Goal: Task Accomplishment & Management: Use online tool/utility

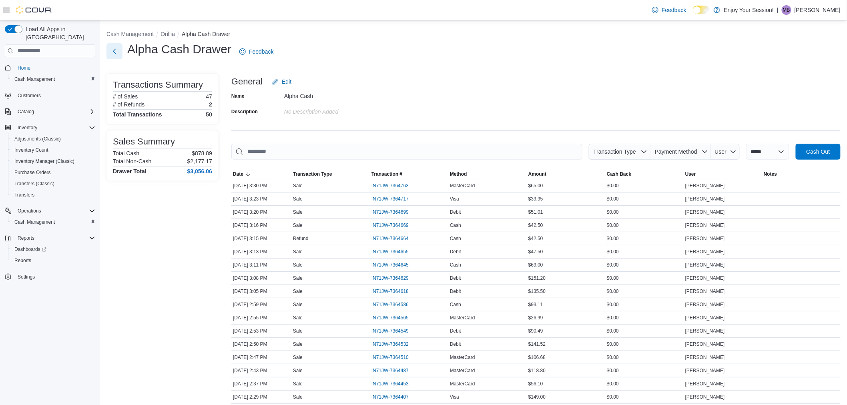
click at [116, 51] on button "Next" at bounding box center [114, 51] width 16 height 16
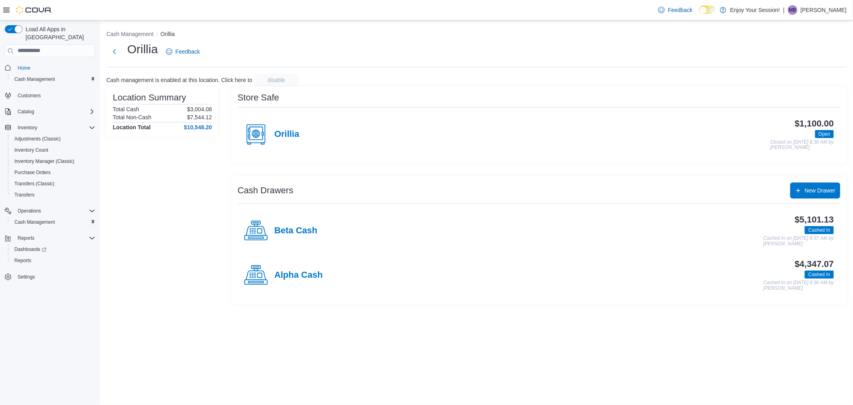
click at [310, 268] on div "Alpha Cash" at bounding box center [283, 275] width 79 height 24
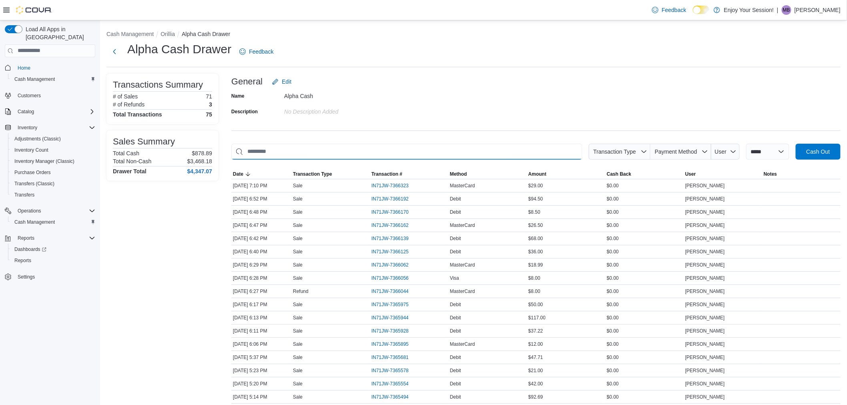
click at [448, 149] on input "This is a search bar. As you type, the results lower in the page will automatic…" at bounding box center [406, 152] width 351 height 16
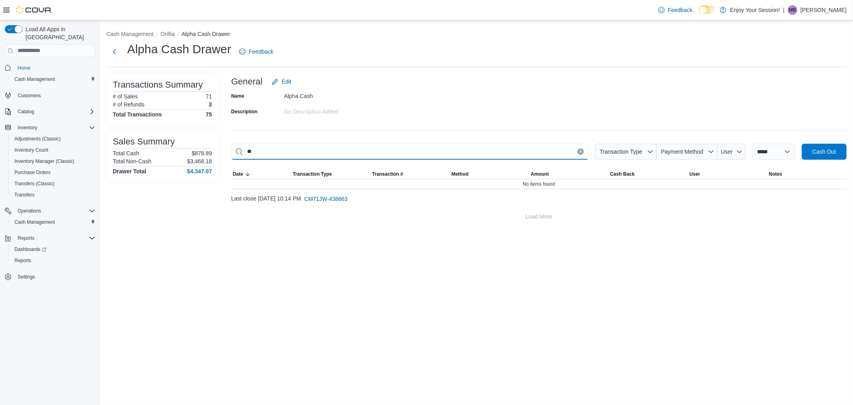
type input "*"
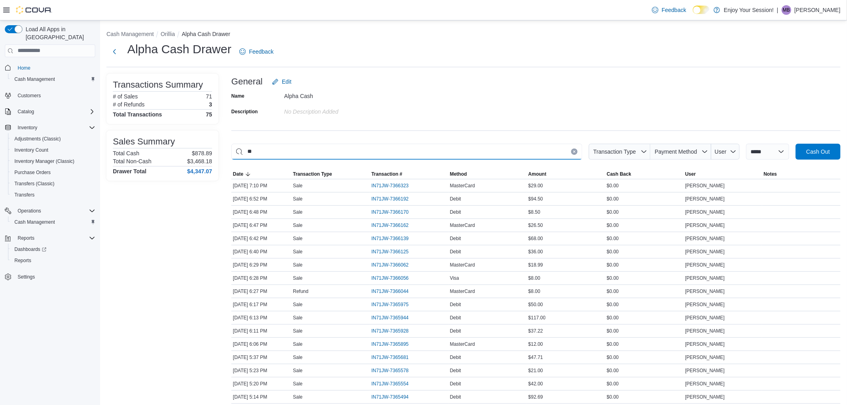
type input "*"
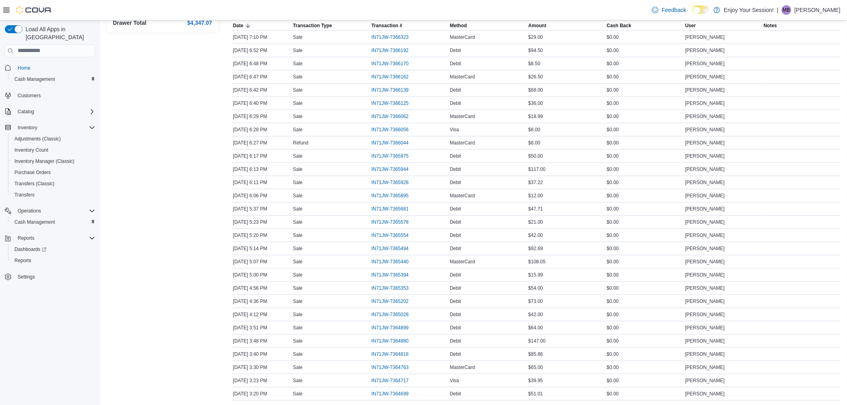
scroll to position [89, 0]
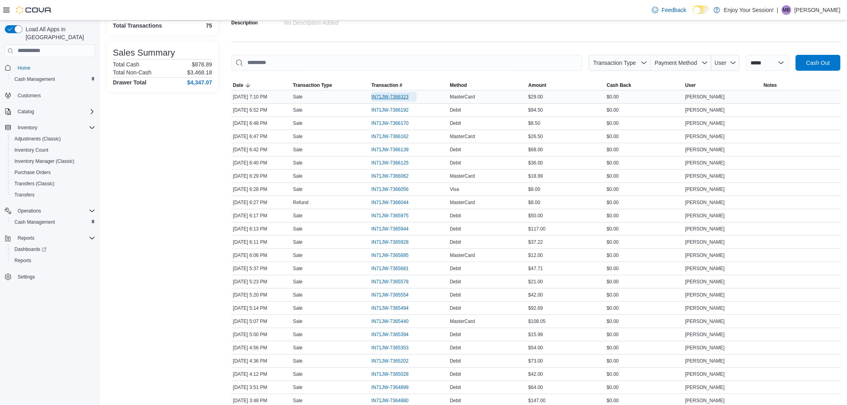
click at [395, 93] on span "IN71JW-7366323" at bounding box center [393, 97] width 45 height 10
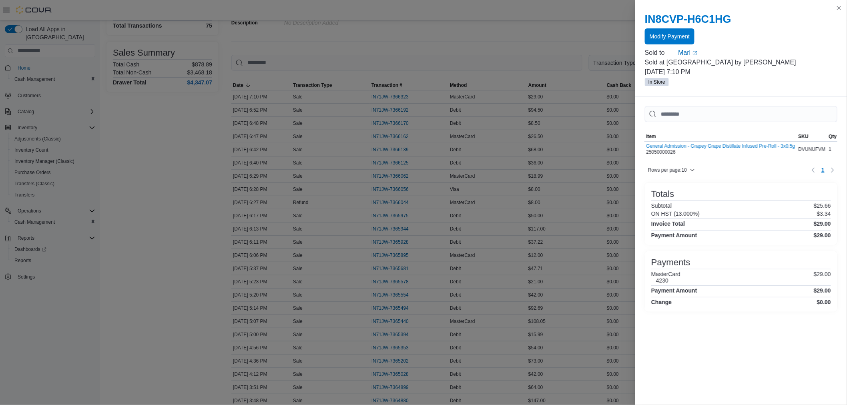
click at [661, 29] on div "Modify Payment" at bounding box center [741, 37] width 192 height 16
click at [682, 34] on span "Modify Payment" at bounding box center [669, 36] width 40 height 8
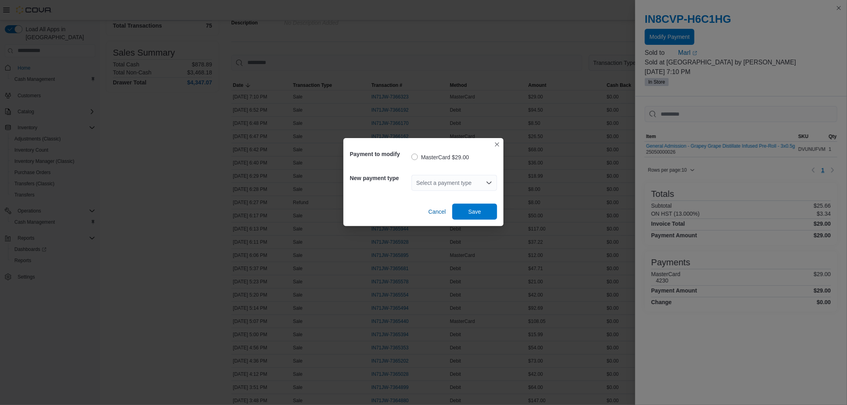
click at [478, 181] on div "Select a payment type" at bounding box center [454, 183] width 86 height 16
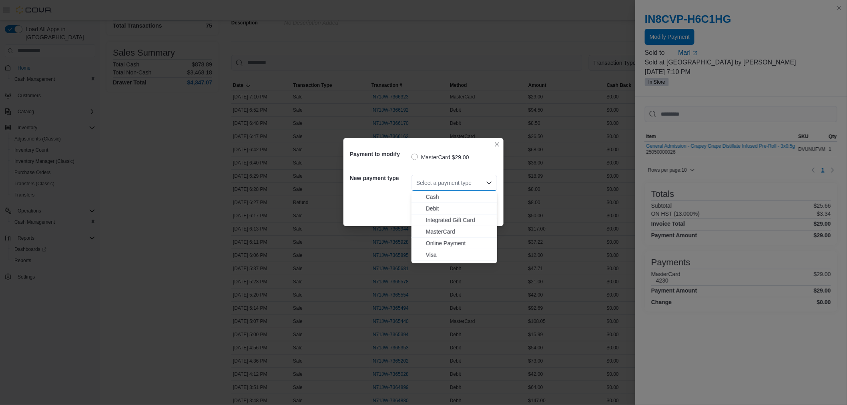
click at [454, 207] on span "Debit" at bounding box center [459, 208] width 66 height 8
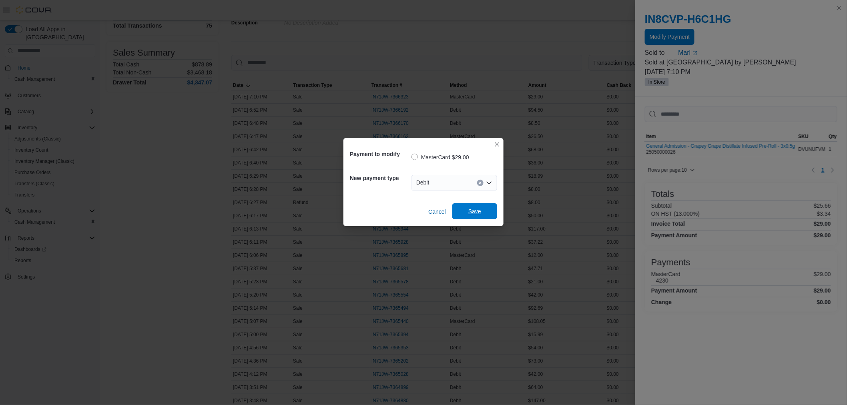
click at [470, 206] on span "Save" at bounding box center [474, 211] width 35 height 16
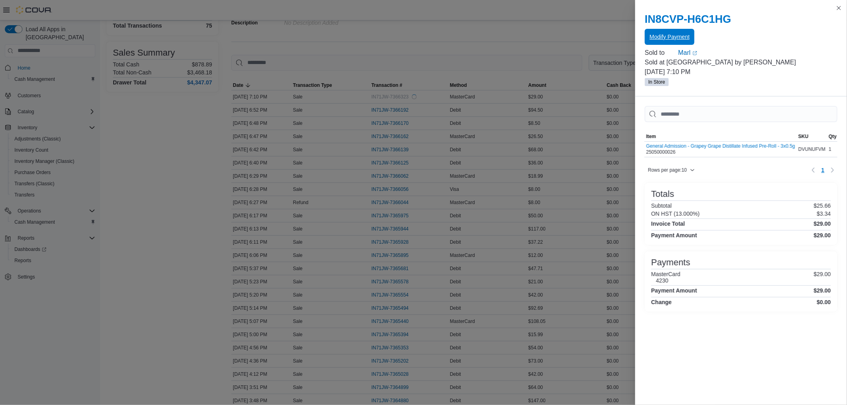
scroll to position [0, 0]
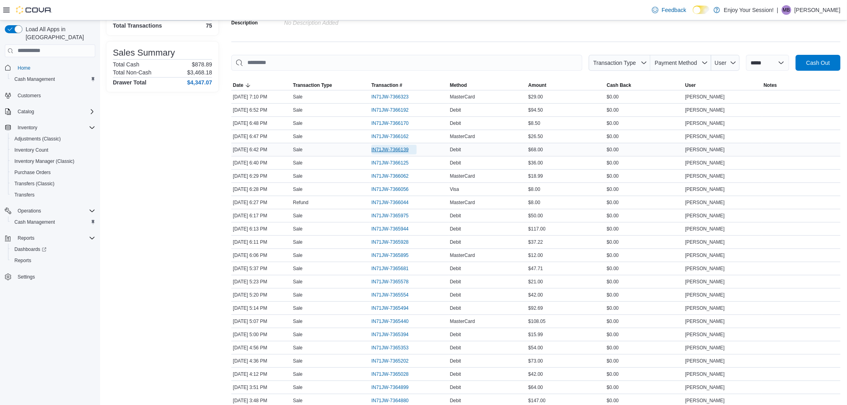
click at [389, 152] on span "IN71JW-7366139" at bounding box center [389, 149] width 37 height 6
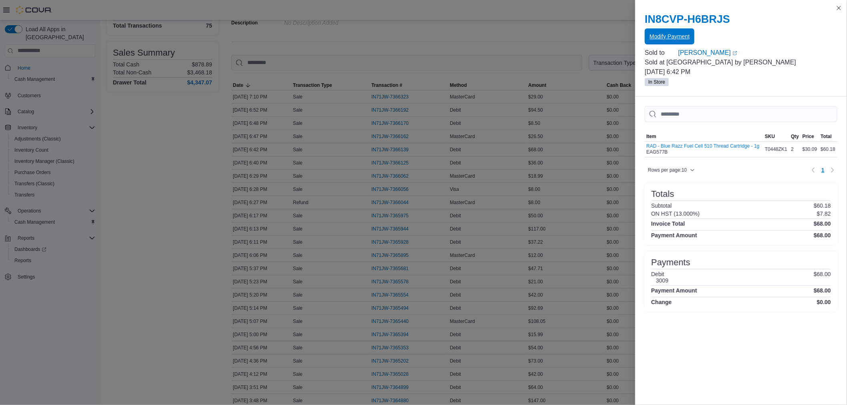
click at [655, 33] on span "Modify Payment" at bounding box center [669, 36] width 40 height 8
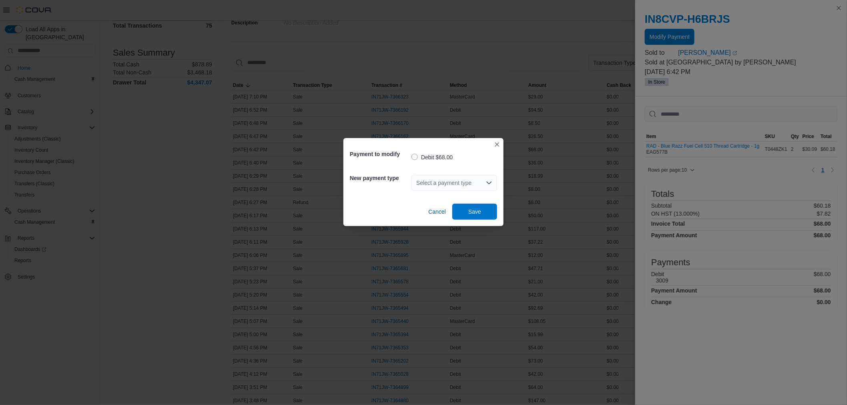
click at [486, 181] on icon "Open list of options" at bounding box center [489, 183] width 6 height 6
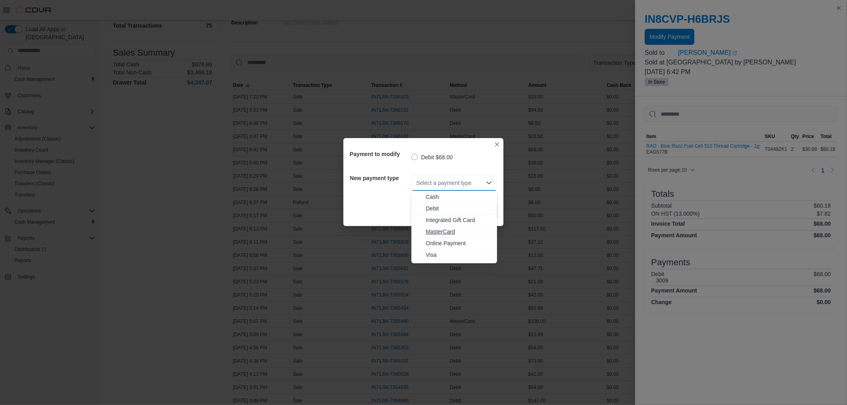
click at [451, 229] on span "MasterCard" at bounding box center [459, 232] width 66 height 8
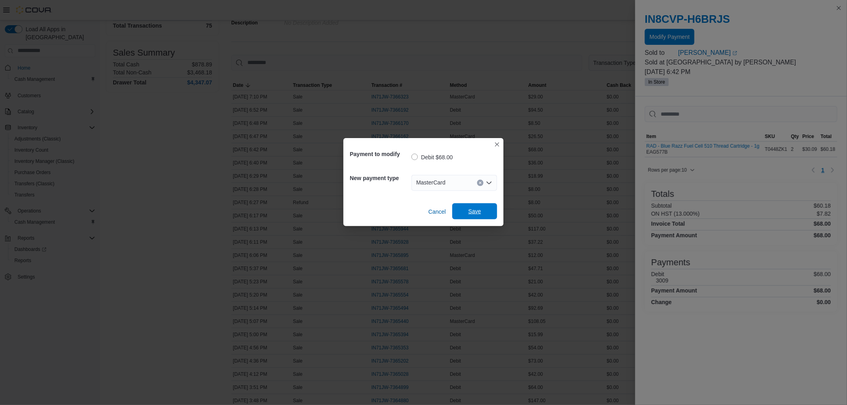
click at [478, 210] on span "Save" at bounding box center [474, 211] width 13 height 8
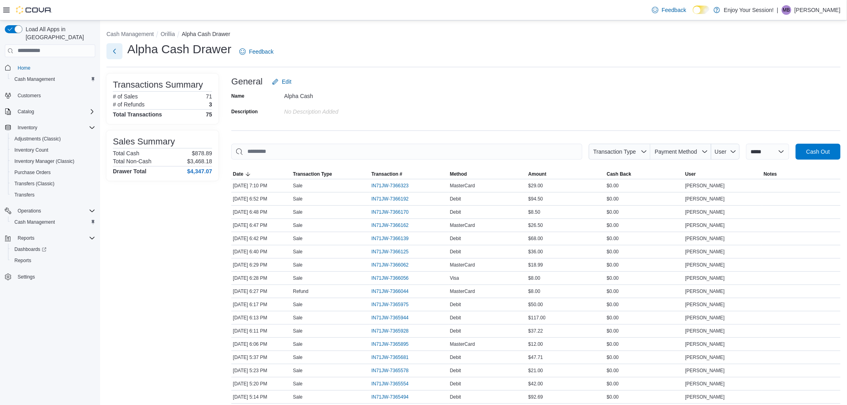
click at [111, 51] on button "Next" at bounding box center [114, 51] width 16 height 16
